Goal: Entertainment & Leisure: Consume media (video, audio)

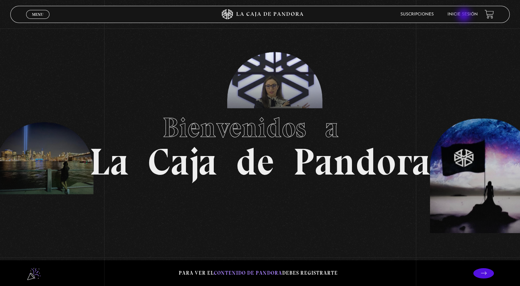
click at [464, 16] on link "Inicie sesión" at bounding box center [462, 14] width 30 height 4
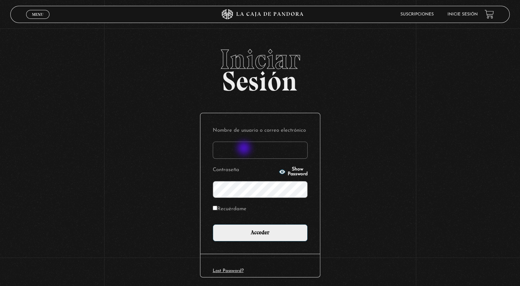
click at [244, 149] on input "Nombre de usuario o correo electrónico" at bounding box center [260, 150] width 95 height 17
drag, startPoint x: 244, startPoint y: 149, endPoint x: 251, endPoint y: 149, distance: 6.9
click at [338, 162] on div "Iniciar Sesión Nombre de usuario o correo electrónico chigapeque Contraseña Sho…" at bounding box center [260, 177] width 520 height 263
click at [338, 179] on div "Iniciar Sesión Nombre de usuario o correo electrónico chigapeque Contraseña Sho…" at bounding box center [260, 177] width 520 height 263
click at [192, 125] on div "Iniciar Sesión Nombre de usuario o correo electrónico chigapeque Contraseña Sho…" at bounding box center [260, 177] width 520 height 263
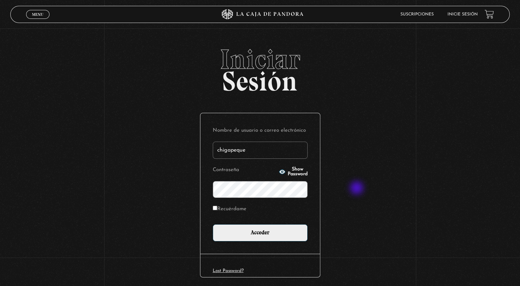
click at [357, 189] on div "Iniciar Sesión Nombre de usuario o correo electrónico chigapeque Contraseña Sho…" at bounding box center [260, 177] width 520 height 263
click at [253, 153] on input "chigapeque" at bounding box center [260, 150] width 95 height 17
type input "chigapeque"
click at [217, 209] on input "Recuérdame" at bounding box center [215, 208] width 4 height 4
checkbox input "true"
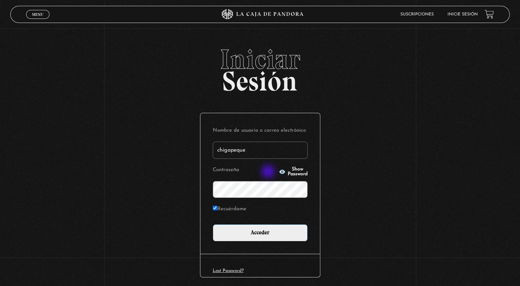
click at [279, 172] on icon "button" at bounding box center [282, 172] width 6 height 4
click at [269, 172] on p "Contraseña Hide Password" at bounding box center [260, 181] width 95 height 33
click at [278, 171] on icon "button" at bounding box center [281, 172] width 7 height 7
click at [281, 171] on circle "button" at bounding box center [282, 172] width 2 height 2
click at [249, 148] on input "chigapeque" at bounding box center [260, 150] width 95 height 17
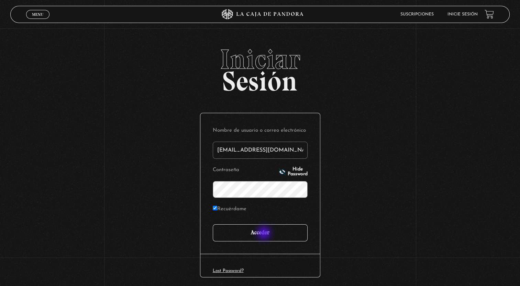
type input "chigapeque@yahoo.com.mx"
click at [264, 234] on input "Acceder" at bounding box center [260, 233] width 95 height 17
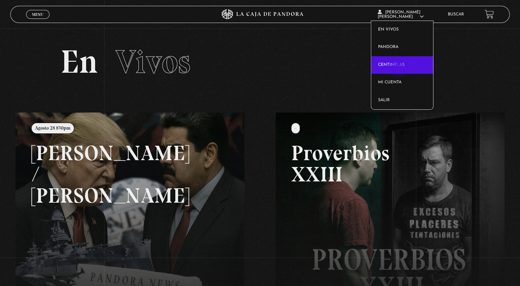
click at [398, 67] on link "Centinelas" at bounding box center [402, 65] width 62 height 18
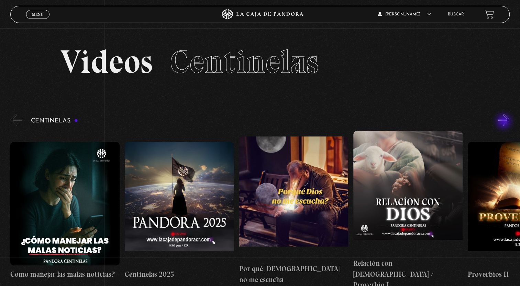
click at [504, 122] on button "»" at bounding box center [503, 120] width 12 height 12
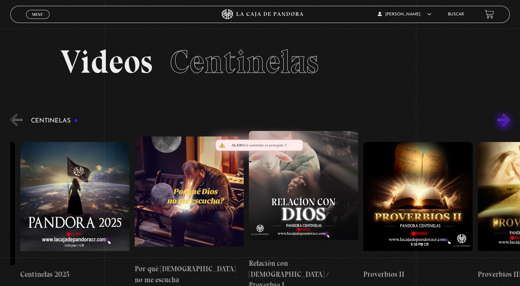
click at [504, 122] on button "»" at bounding box center [503, 120] width 12 height 12
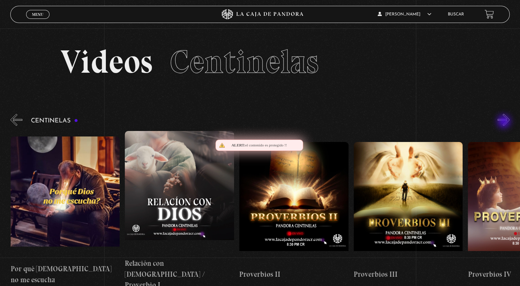
click at [504, 122] on button "»" at bounding box center [503, 120] width 12 height 12
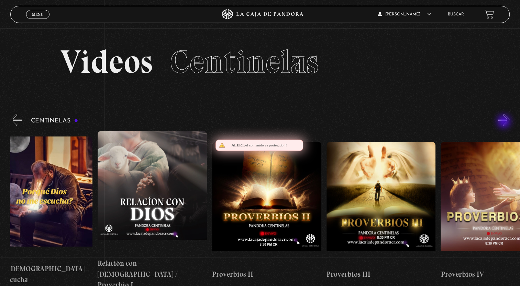
click at [504, 122] on button "»" at bounding box center [503, 120] width 12 height 12
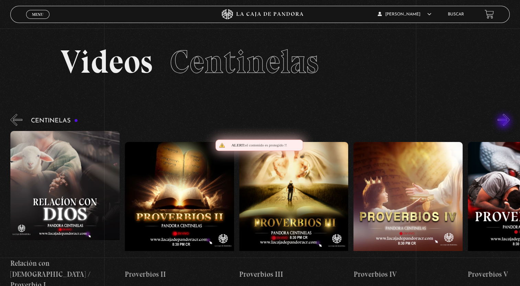
click at [504, 122] on button "»" at bounding box center [503, 120] width 12 height 12
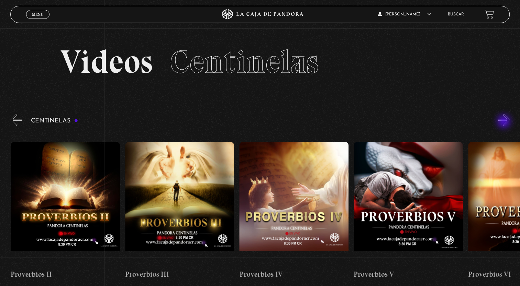
click at [39, 16] on span "Menu" at bounding box center [37, 14] width 11 height 4
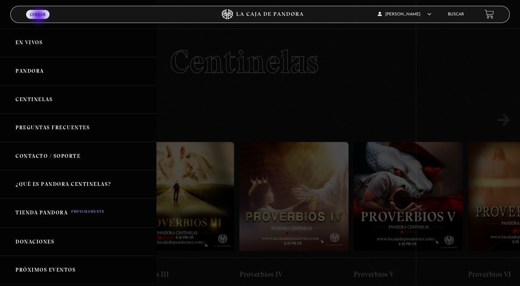
click at [58, 68] on link "Pandora" at bounding box center [78, 71] width 156 height 29
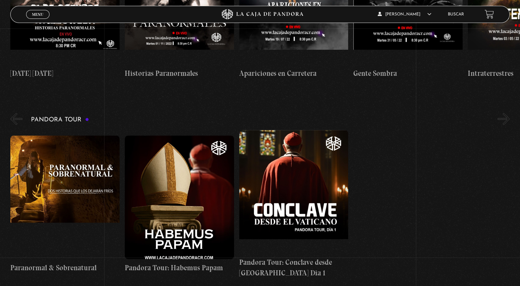
scroll to position [819, 0]
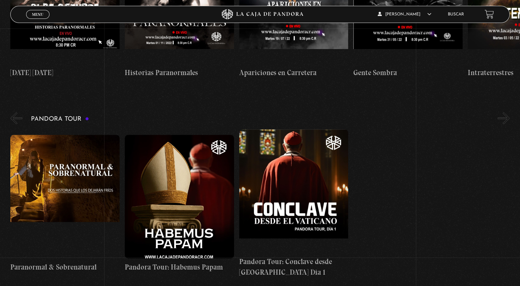
click at [380, 186] on div "Paranormal & Sobrenatural Pandora Tour: Habemus Papam Pandora Tour: Conclave de…" at bounding box center [264, 203] width 509 height 149
click at [18, 112] on button "«" at bounding box center [16, 118] width 12 height 12
click at [509, 129] on div "Paranormal & Sobrenatural Pandora Tour: Habemus Papam Pandora Tour: Conclave de…" at bounding box center [264, 203] width 509 height 149
click at [508, 112] on button "»" at bounding box center [503, 118] width 12 height 12
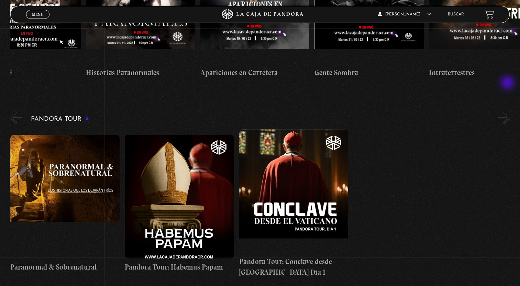
scroll to position [0, 40]
click at [452, 67] on h4 "Intraterrestres" at bounding box center [481, 72] width 109 height 11
